Goal: Entertainment & Leisure: Consume media (video, audio)

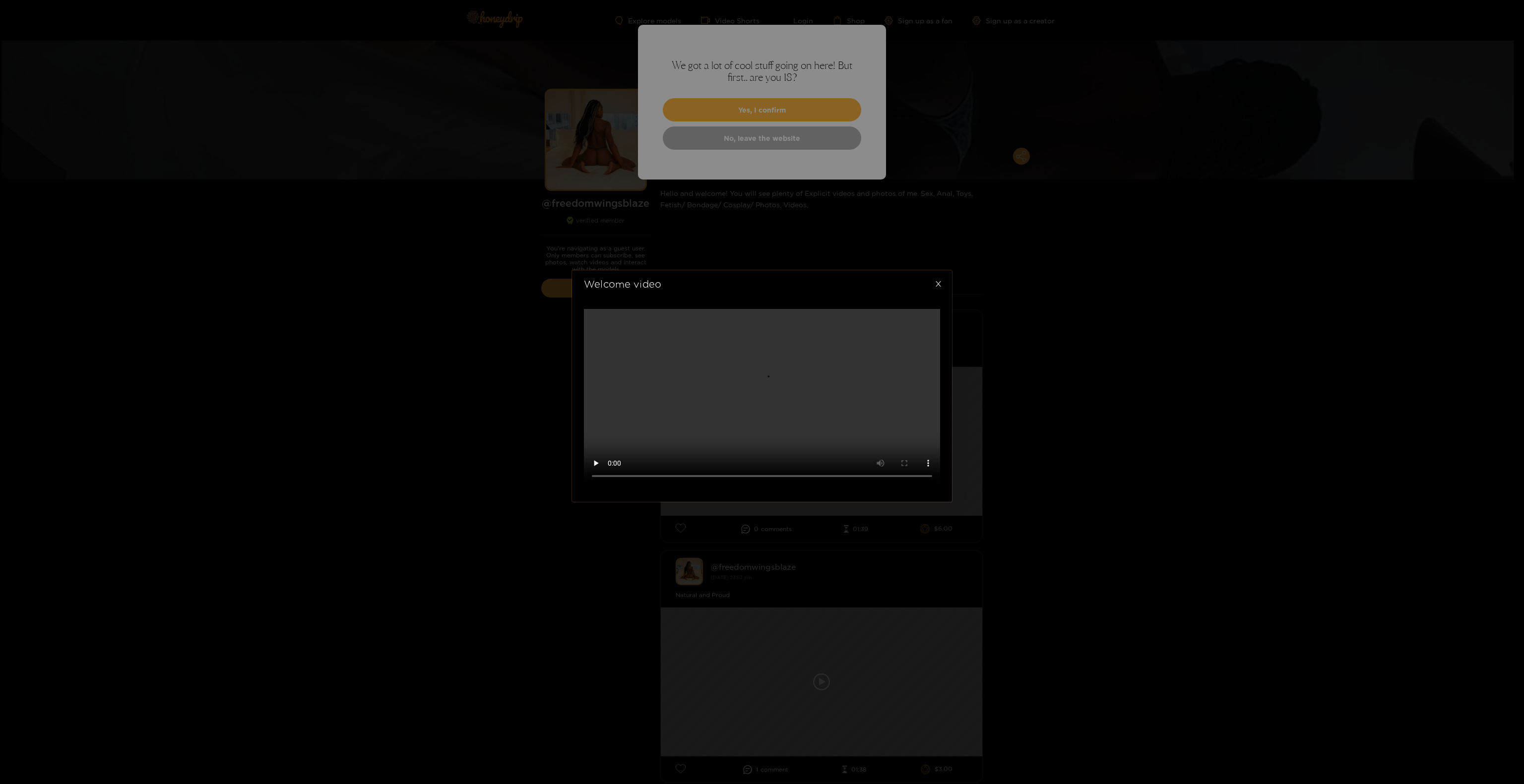
click at [937, 284] on icon "close" at bounding box center [938, 284] width 8 height 8
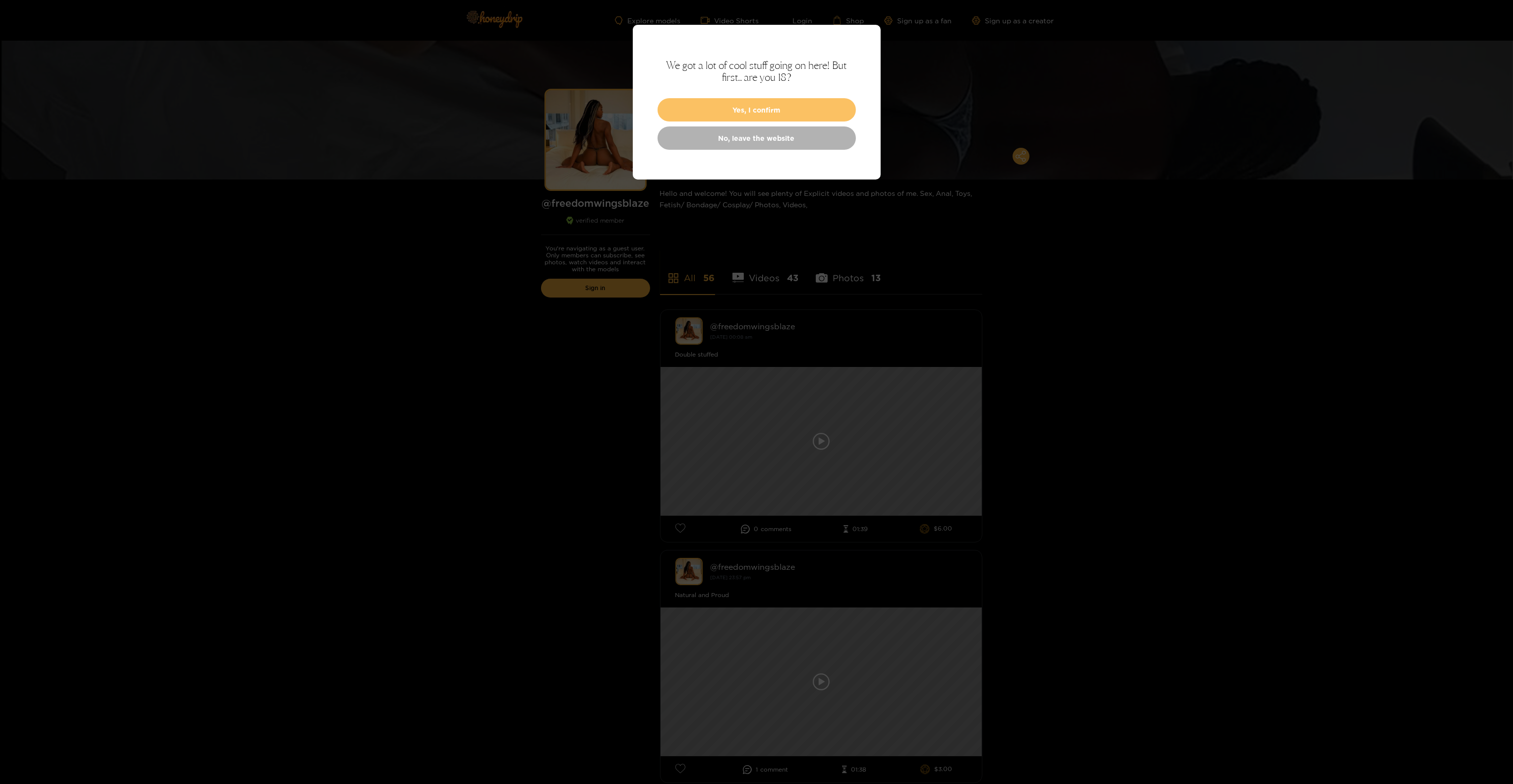
click at [755, 105] on button "Yes, I confirm" at bounding box center [756, 109] width 198 height 23
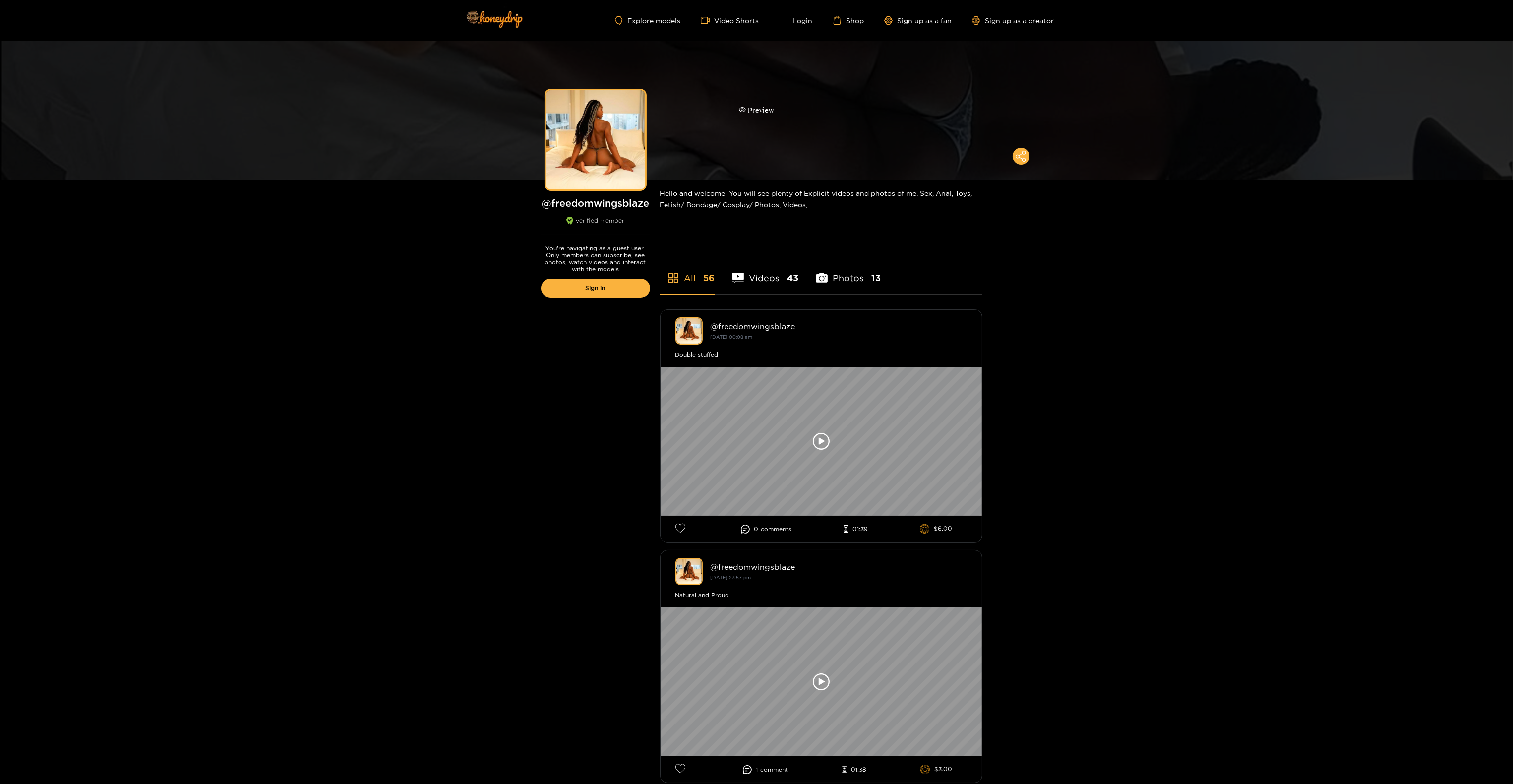
click at [749, 111] on div "Preview" at bounding box center [756, 110] width 35 height 11
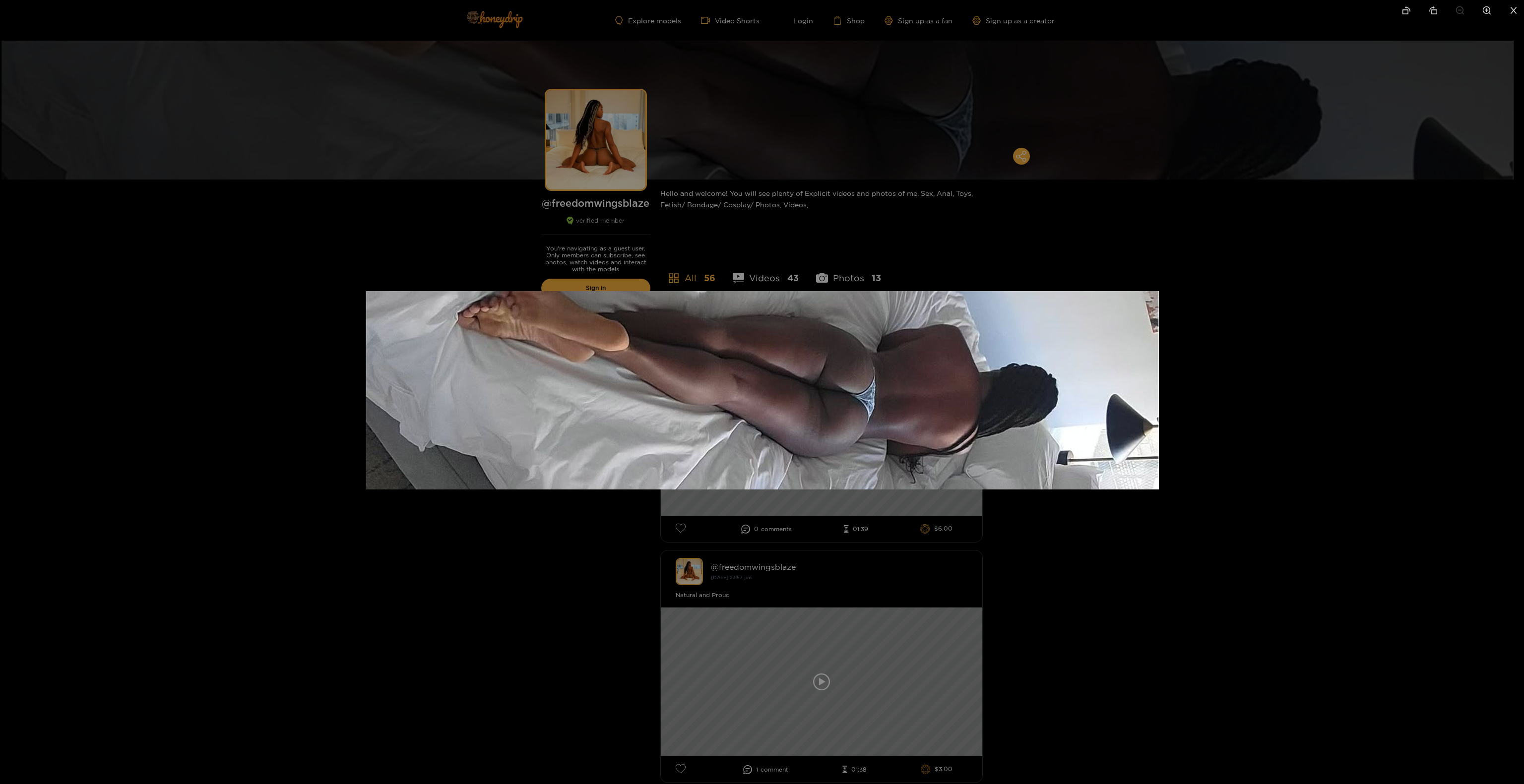
click at [1213, 260] on div at bounding box center [762, 392] width 1524 height 784
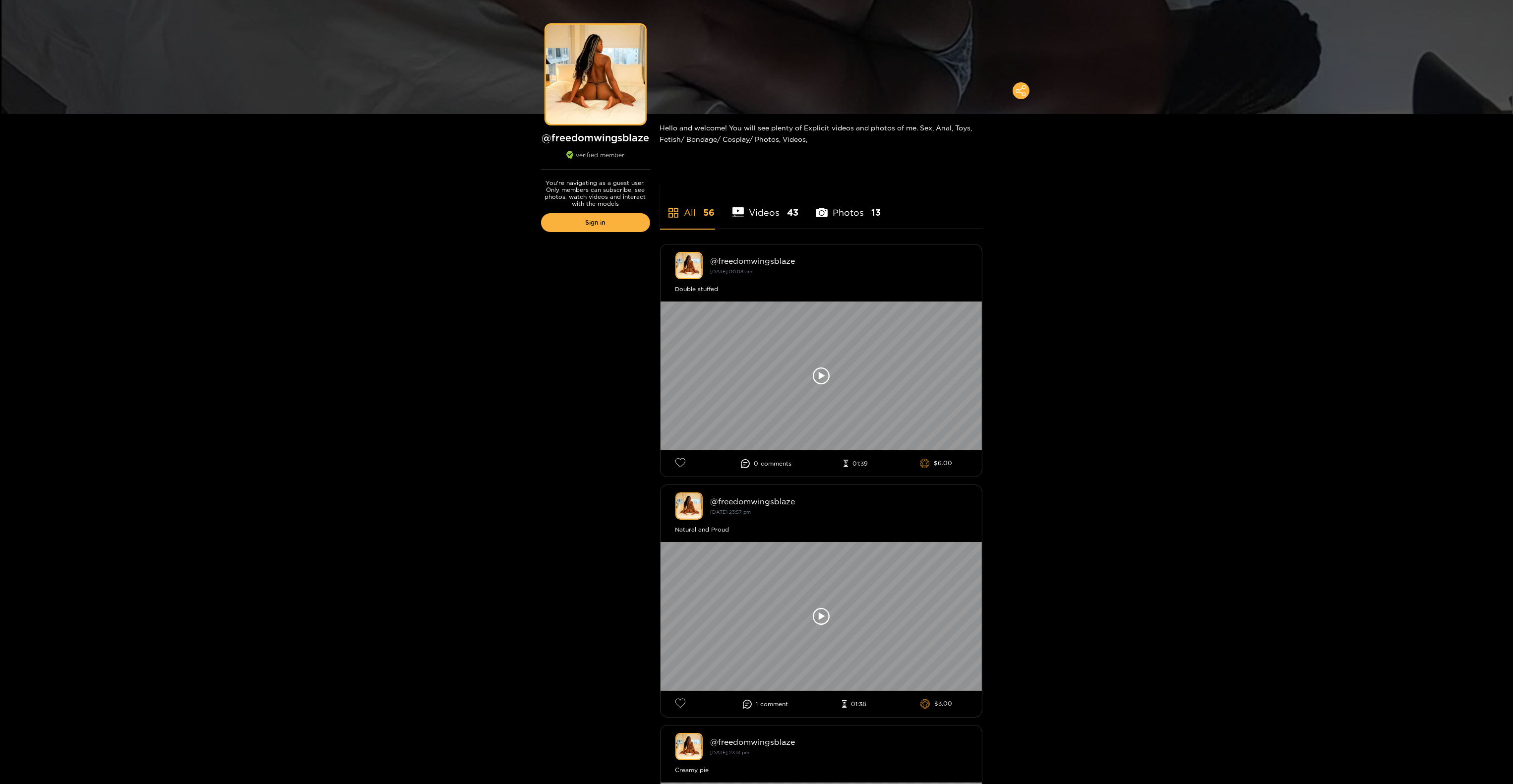
scroll to position [157, 0]
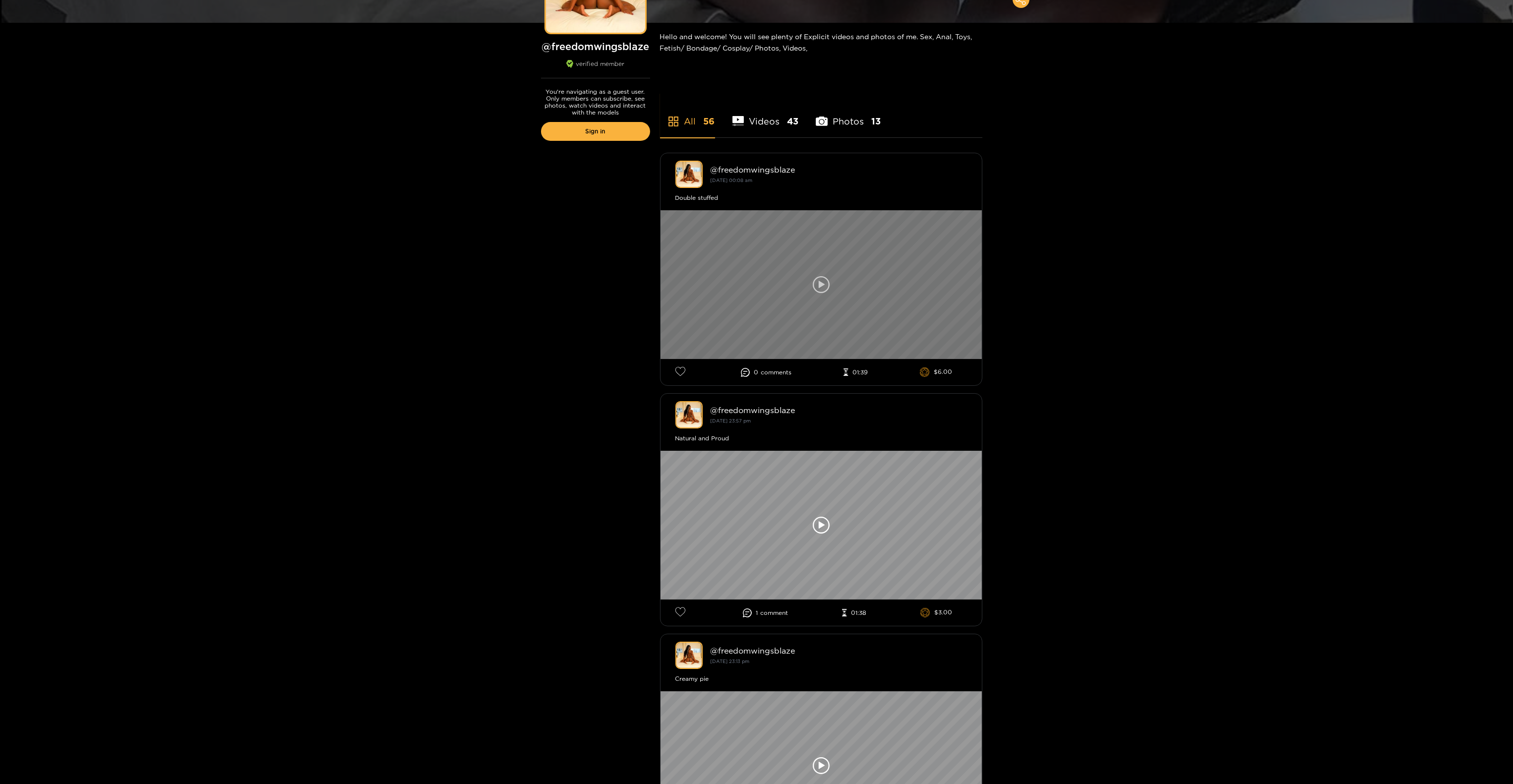
click at [820, 280] on icon at bounding box center [821, 284] width 17 height 17
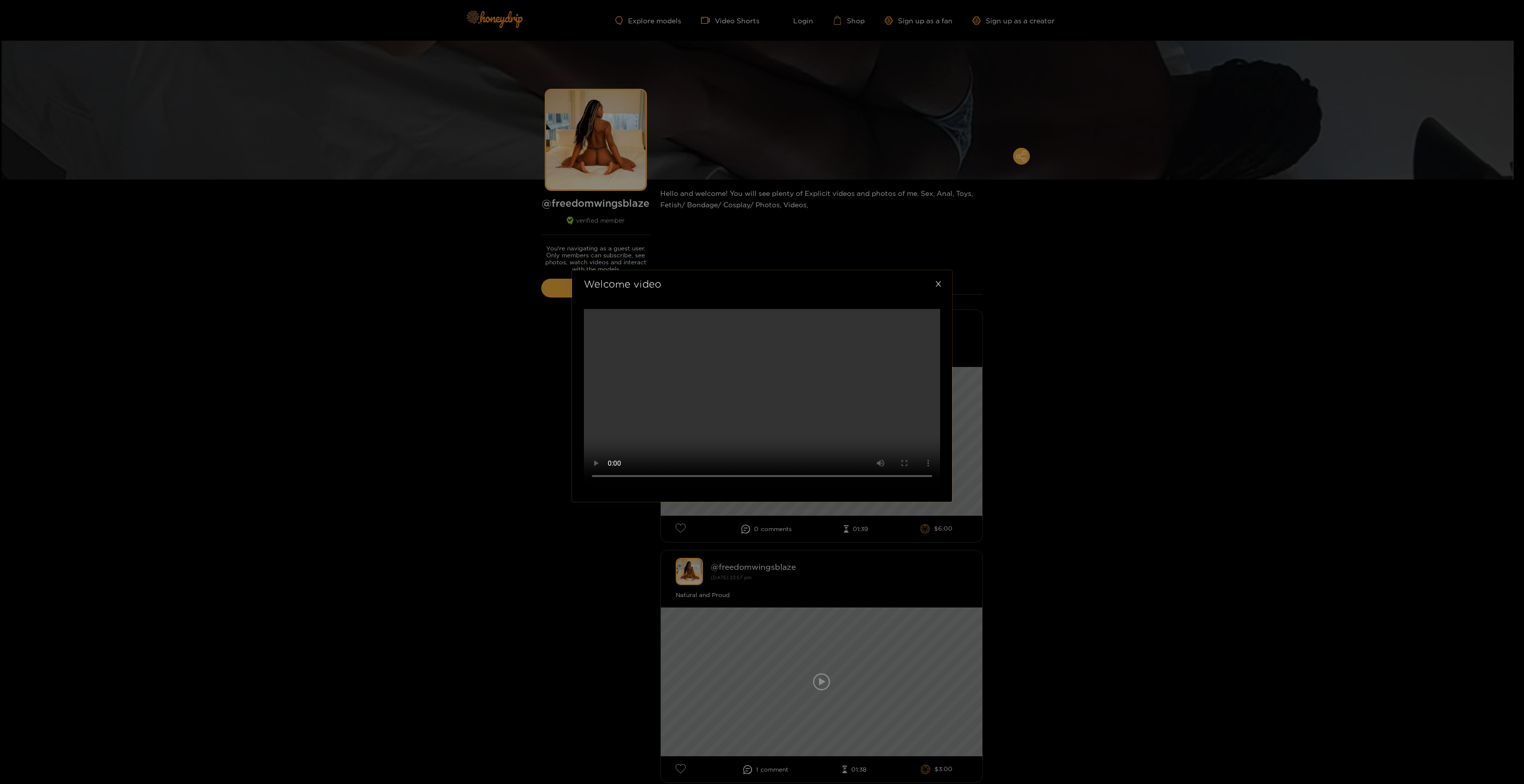
click at [937, 286] on icon "close" at bounding box center [938, 283] width 5 height 5
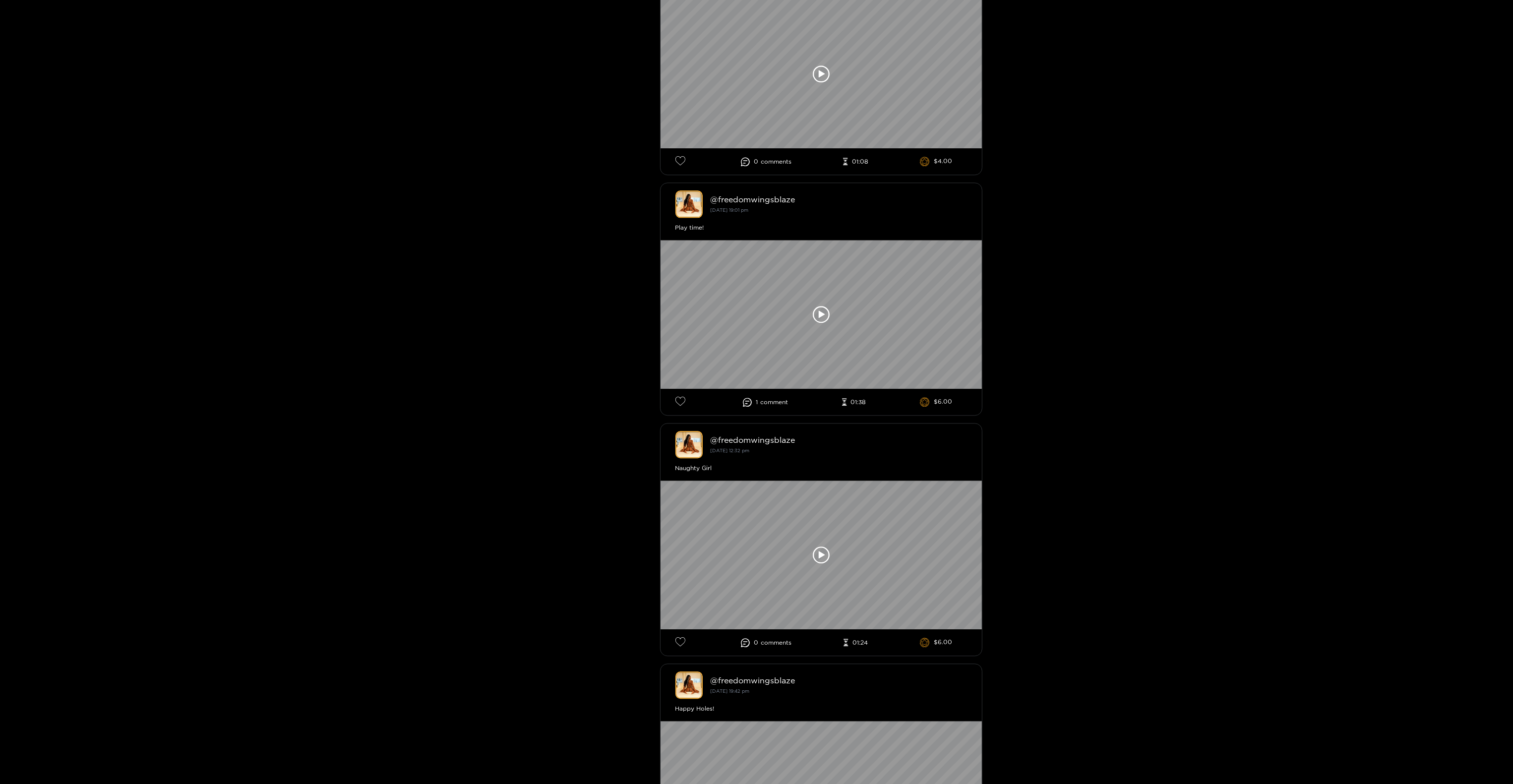
scroll to position [4974, 0]
